Goal: Information Seeking & Learning: Learn about a topic

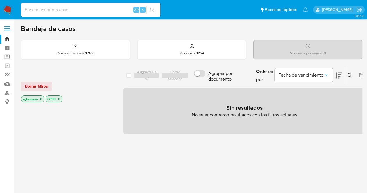
click at [99, 7] on input at bounding box center [90, 10] width 139 height 8
click at [66, 9] on input at bounding box center [90, 10] width 139 height 8
paste input "2601610423"
type input "2601610423"
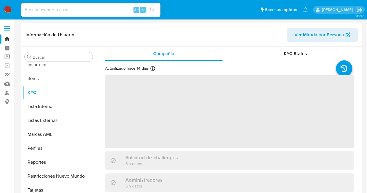
scroll to position [259, 0]
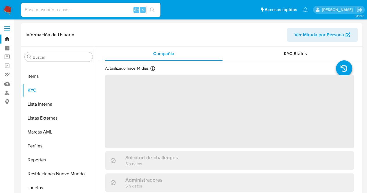
select select "10"
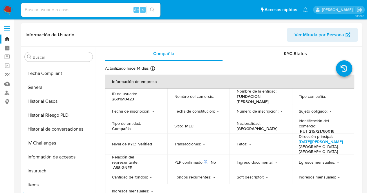
scroll to position [129, 0]
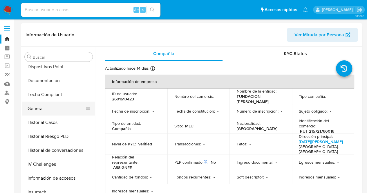
click at [63, 107] on button "General" at bounding box center [56, 108] width 68 height 14
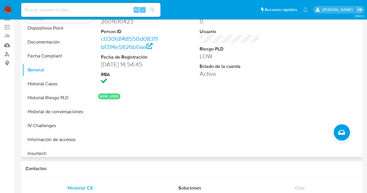
scroll to position [259, 0]
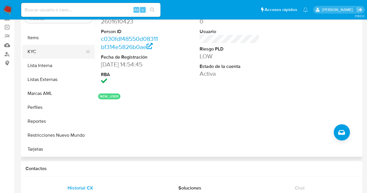
click at [47, 51] on button "KYC" at bounding box center [56, 52] width 68 height 14
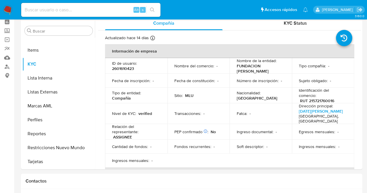
scroll to position [0, 0]
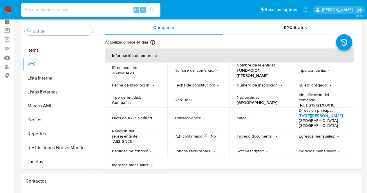
click at [59, 8] on input at bounding box center [90, 10] width 139 height 8
paste input "2660219063"
type input "2660219063"
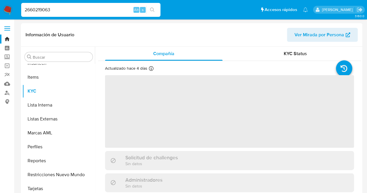
scroll to position [259, 0]
select select "10"
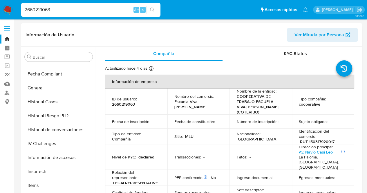
scroll to position [148, 0]
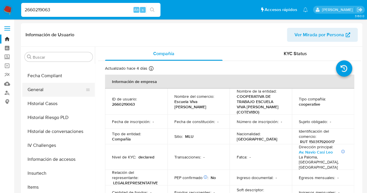
click at [64, 87] on button "General" at bounding box center [56, 90] width 68 height 14
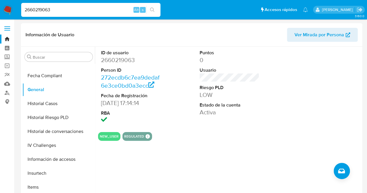
scroll to position [259, 0]
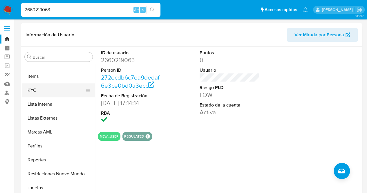
click at [50, 85] on button "KYC" at bounding box center [56, 90] width 68 height 14
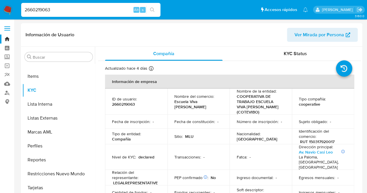
click at [335, 121] on div "Sujeto obligado : -" at bounding box center [323, 121] width 48 height 5
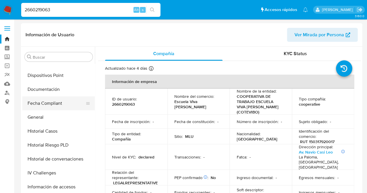
scroll to position [117, 0]
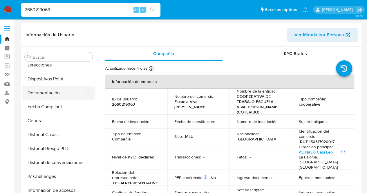
click at [77, 98] on button "Documentación" at bounding box center [56, 93] width 68 height 14
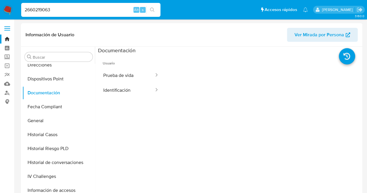
drag, startPoint x: 63, startPoint y: 13, endPoint x: 0, endPoint y: 12, distance: 62.6
click at [0, 12] on nav "Pausado Ver notificaciones 2660219063 Alt s Accesos rápidos Presiona las siguie…" at bounding box center [183, 9] width 367 height 19
paste input "0161042"
type input "2601610423"
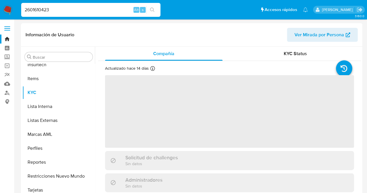
scroll to position [259, 0]
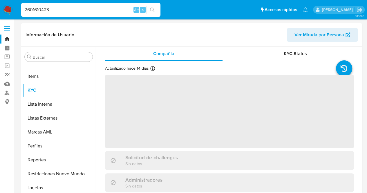
select select "10"
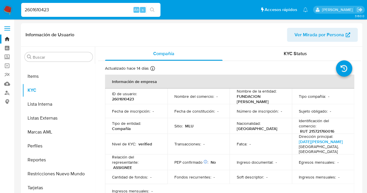
drag, startPoint x: 71, startPoint y: 10, endPoint x: 0, endPoint y: 24, distance: 72.7
drag, startPoint x: 70, startPoint y: 10, endPoint x: 0, endPoint y: 18, distance: 70.1
click at [0, 18] on nav "Pausado Ver notificaciones 2601610423 Alt s Accesos rápidos Presiona las siguie…" at bounding box center [183, 9] width 367 height 19
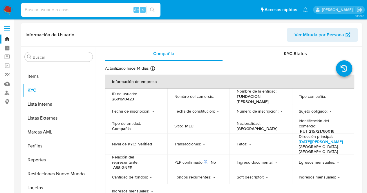
paste input "2660219063"
type input "2660219063"
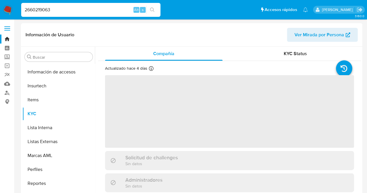
scroll to position [259, 0]
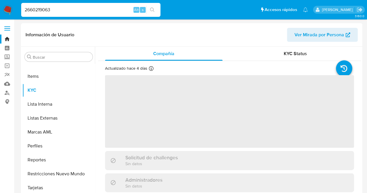
select select "10"
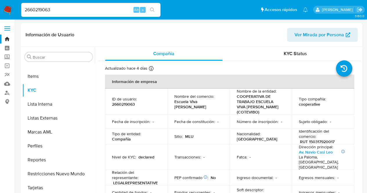
click at [159, 99] on td "ID de usuario : 2660219063" at bounding box center [136, 101] width 62 height 26
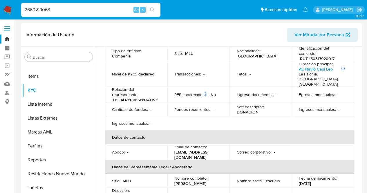
scroll to position [58, 0]
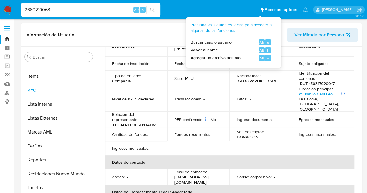
click at [266, 79] on p "[GEOGRAPHIC_DATA]" at bounding box center [256, 80] width 41 height 5
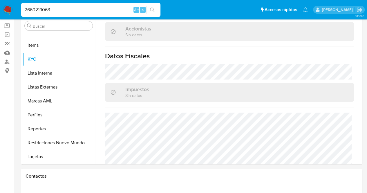
scroll to position [23, 0]
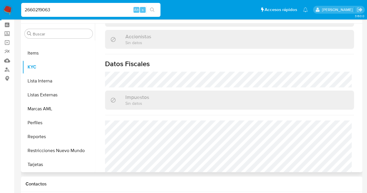
click at [234, 93] on div "Impuestos Sin datos" at bounding box center [229, 99] width 249 height 19
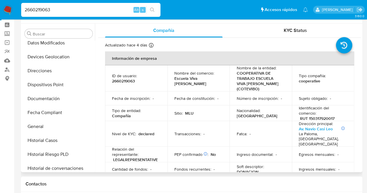
scroll to position [82, 0]
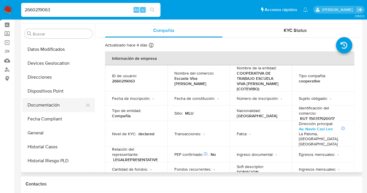
click at [55, 109] on button "Documentación" at bounding box center [56, 105] width 68 height 14
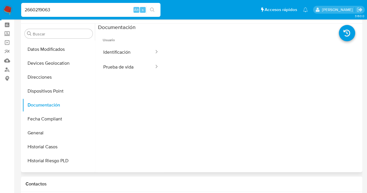
scroll to position [259, 0]
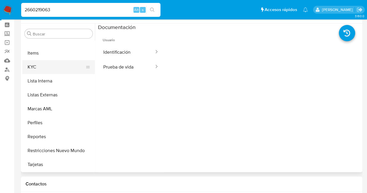
click at [45, 69] on button "KYC" at bounding box center [56, 67] width 68 height 14
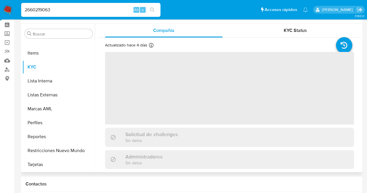
click at [230, 86] on span "‌" at bounding box center [229, 88] width 249 height 72
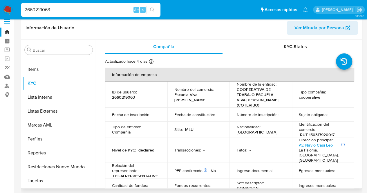
scroll to position [0, 0]
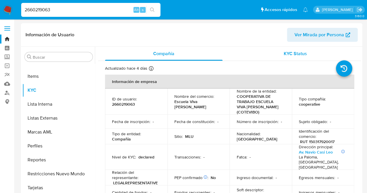
click at [278, 50] on div "KYC Status" at bounding box center [294, 54] width 117 height 14
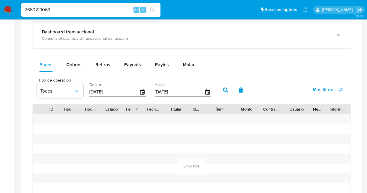
scroll to position [310, 0]
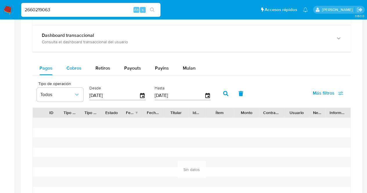
click at [75, 66] on span "Cobros" at bounding box center [73, 68] width 15 height 7
select select "10"
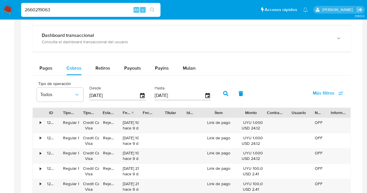
drag, startPoint x: 235, startPoint y: 114, endPoint x: 246, endPoint y: 114, distance: 11.3
click at [246, 114] on div "ID Tipo de operación Tipo / Método Estado Fecha de creación Fecha de aprobación…" at bounding box center [191, 113] width 317 height 10
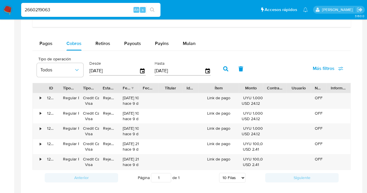
scroll to position [333, 0]
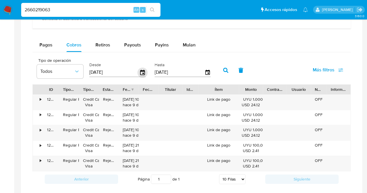
click at [144, 73] on icon "button" at bounding box center [142, 71] width 5 height 5
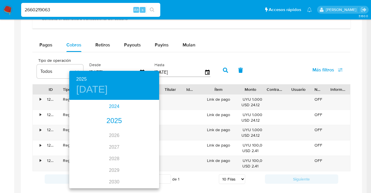
click at [114, 108] on div "2024" at bounding box center [114, 107] width 90 height 12
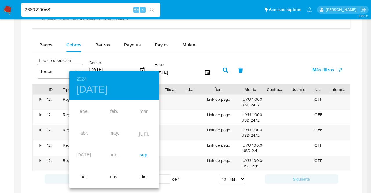
click at [145, 159] on div "sep." at bounding box center [144, 155] width 30 height 22
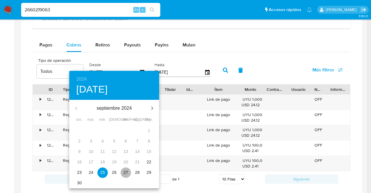
click at [128, 170] on p "27" at bounding box center [126, 172] width 5 height 6
type input "[DATE]"
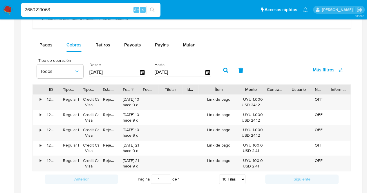
click at [227, 74] on button "button" at bounding box center [225, 70] width 15 height 14
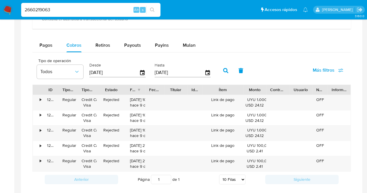
drag, startPoint x: 118, startPoint y: 89, endPoint x: 127, endPoint y: 87, distance: 9.5
click at [127, 87] on div at bounding box center [126, 90] width 10 height 10
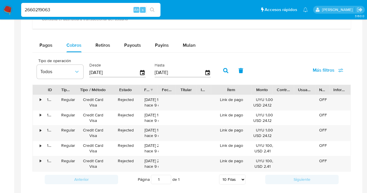
drag, startPoint x: 99, startPoint y: 90, endPoint x: 114, endPoint y: 91, distance: 15.7
click at [114, 91] on div at bounding box center [111, 90] width 10 height 10
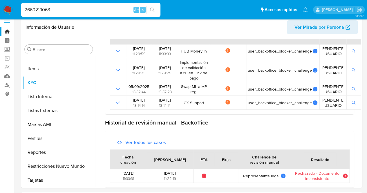
scroll to position [8, 0]
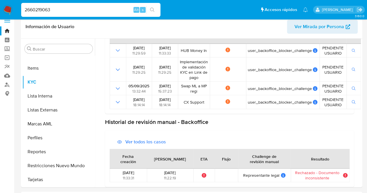
drag, startPoint x: 358, startPoint y: 108, endPoint x: 358, endPoint y: 85, distance: 22.9
click at [358, 85] on div "Compañía KYC Status Actualizado [DATE] Creado: [DATE] 13:32:43 Actualizado: [DA…" at bounding box center [228, 113] width 266 height 148
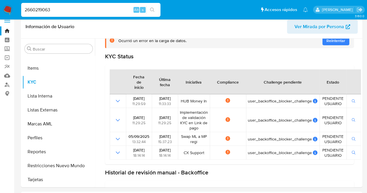
scroll to position [43, 0]
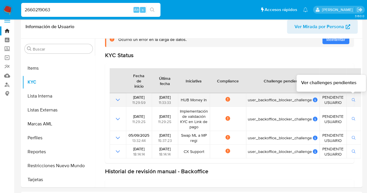
click at [351, 102] on span "button" at bounding box center [353, 100] width 4 height 6
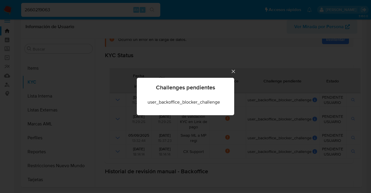
click at [235, 72] on icon "Cerrar" at bounding box center [233, 71] width 6 height 6
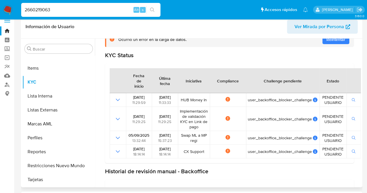
scroll to position [97, 0]
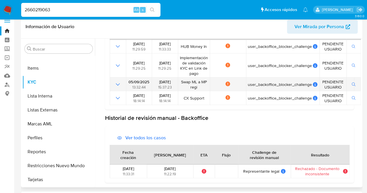
click at [227, 90] on td "Not compliance" at bounding box center [228, 84] width 36 height 14
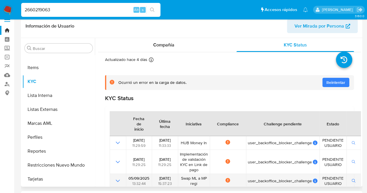
scroll to position [0, 0]
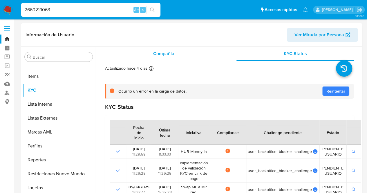
click at [155, 57] on div "Compañía" at bounding box center [163, 54] width 117 height 14
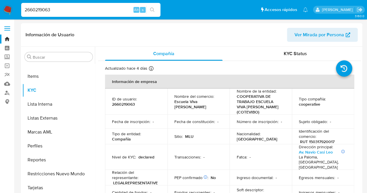
click at [207, 129] on td "Sitio : MLU" at bounding box center [198, 136] width 62 height 16
click at [128, 106] on p "2660219063" at bounding box center [123, 103] width 23 height 5
copy p "2660219063"
click at [204, 119] on p "Fecha de constitución :" at bounding box center [194, 121] width 41 height 5
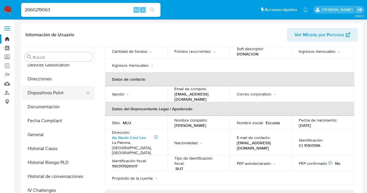
scroll to position [100, 0]
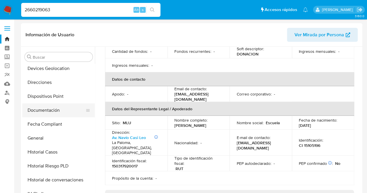
click at [68, 102] on button "Dispositivos Point" at bounding box center [58, 96] width 72 height 14
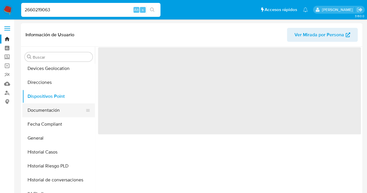
scroll to position [0, 0]
click at [73, 111] on button "Documentación" at bounding box center [56, 110] width 68 height 14
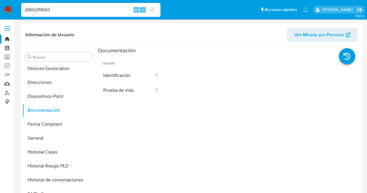
scroll to position [241, 0]
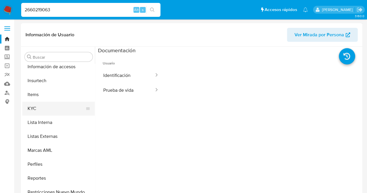
click at [51, 103] on button "KYC" at bounding box center [56, 108] width 68 height 14
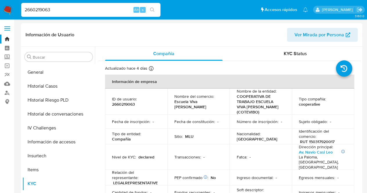
scroll to position [165, 0]
click at [54, 73] on button "General" at bounding box center [56, 73] width 68 height 14
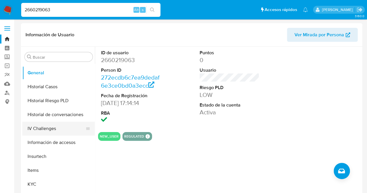
click at [90, 124] on button "IV Challenges" at bounding box center [56, 128] width 68 height 14
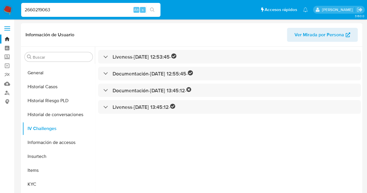
scroll to position [259, 0]
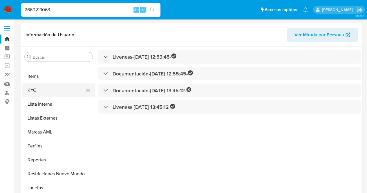
click at [53, 85] on button "KYC" at bounding box center [56, 90] width 68 height 14
